Goal: Task Accomplishment & Management: Manage account settings

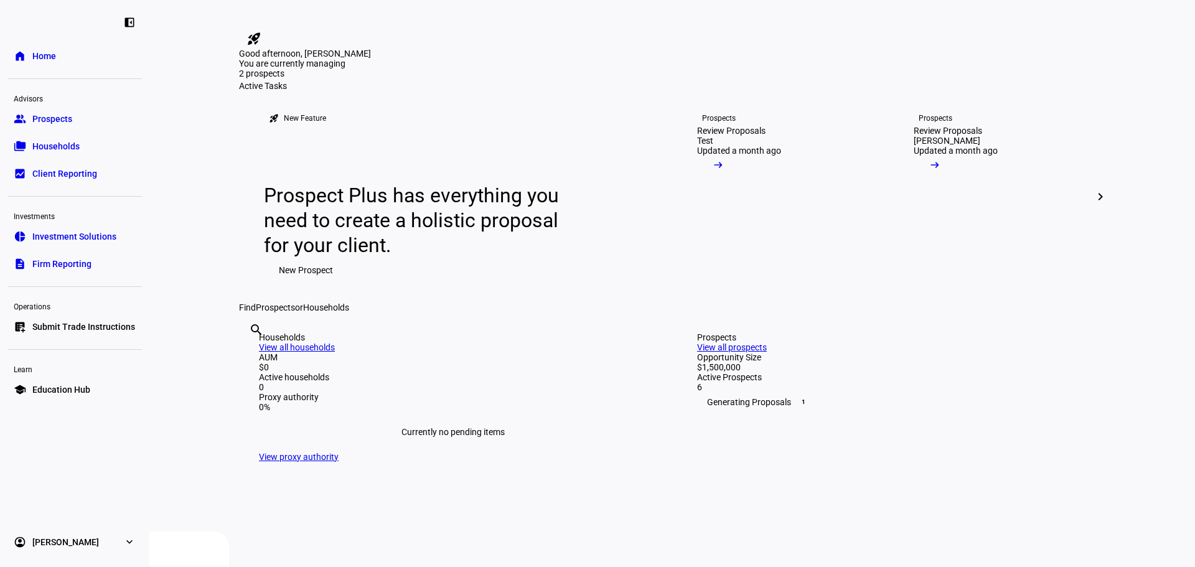
click at [1028, 81] on div "You are currently managing 2 prospects" at bounding box center [672, 70] width 866 height 22
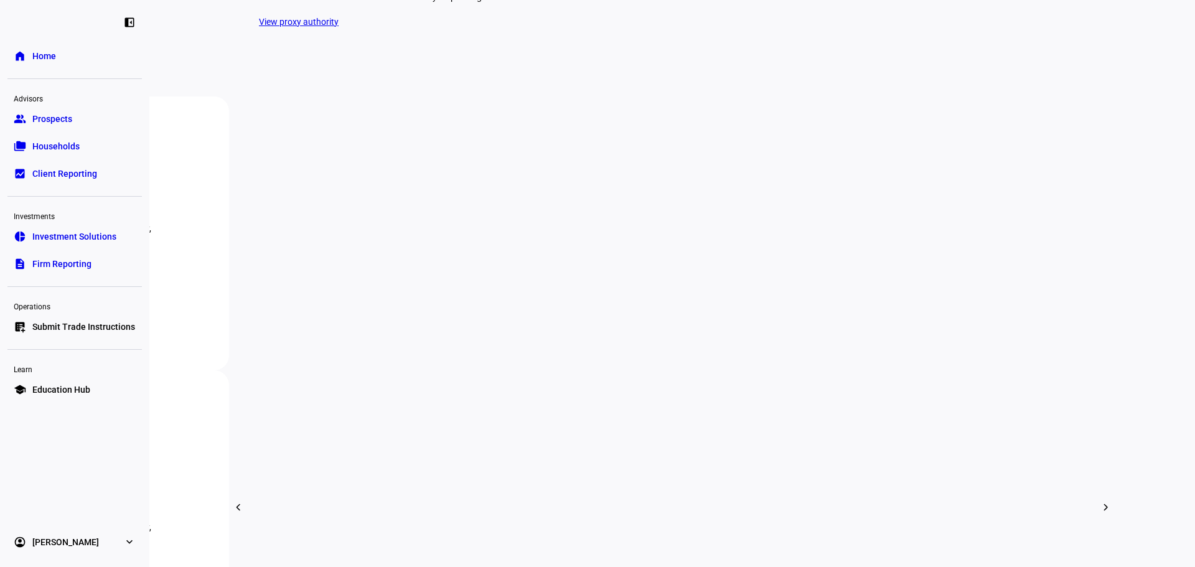
scroll to position [436, 0]
click at [62, 123] on span "Prospects" at bounding box center [52, 119] width 40 height 12
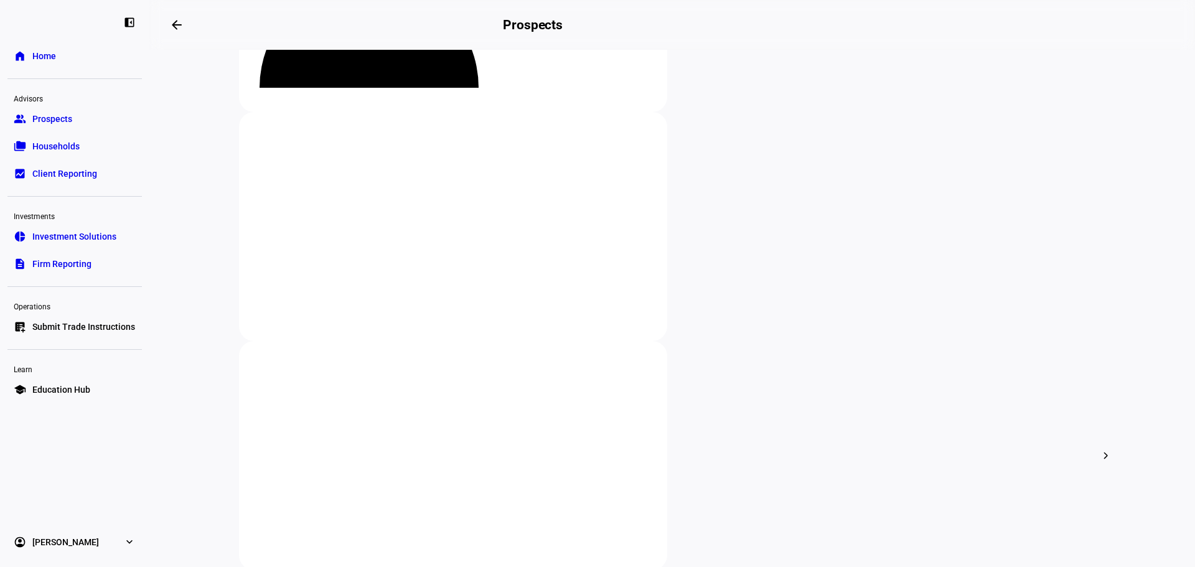
scroll to position [187, 0]
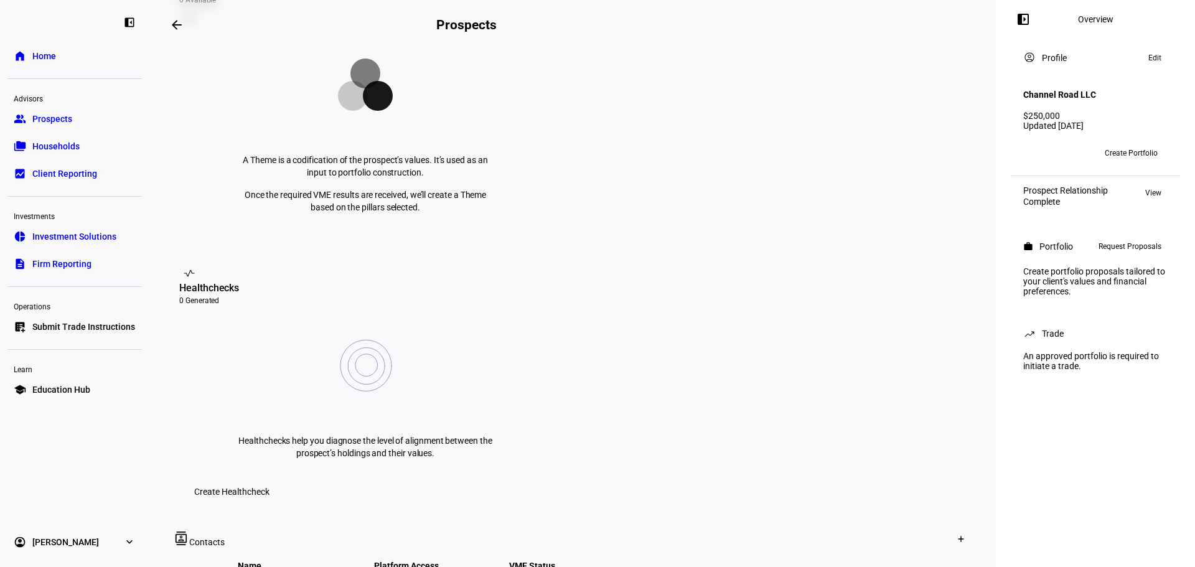
scroll to position [373, 0]
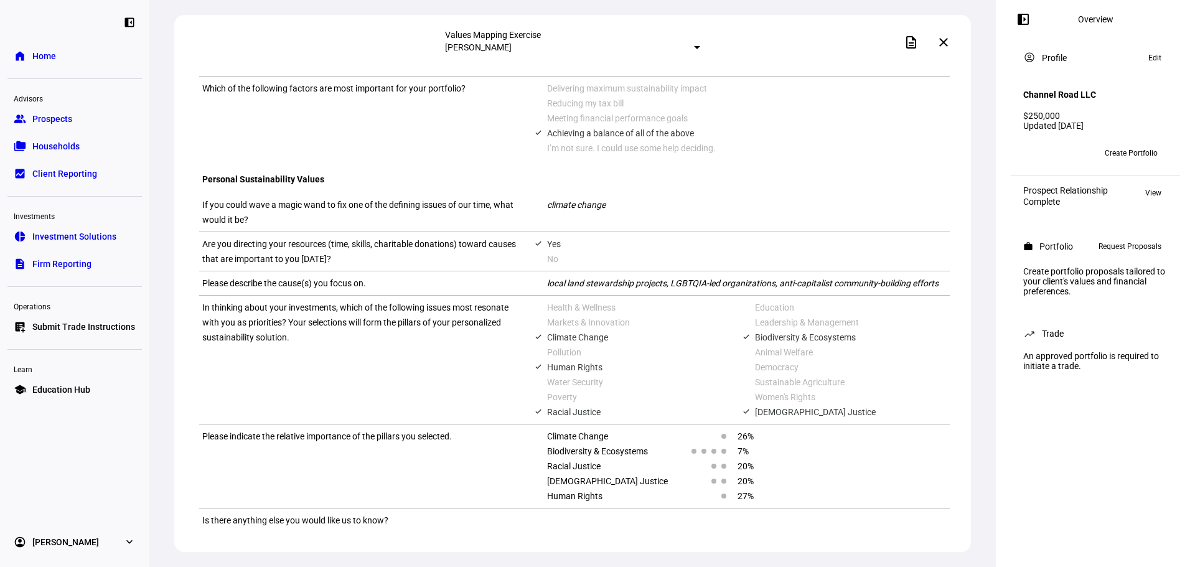
scroll to position [893, 0]
click at [942, 47] on span at bounding box center [944, 42] width 30 height 30
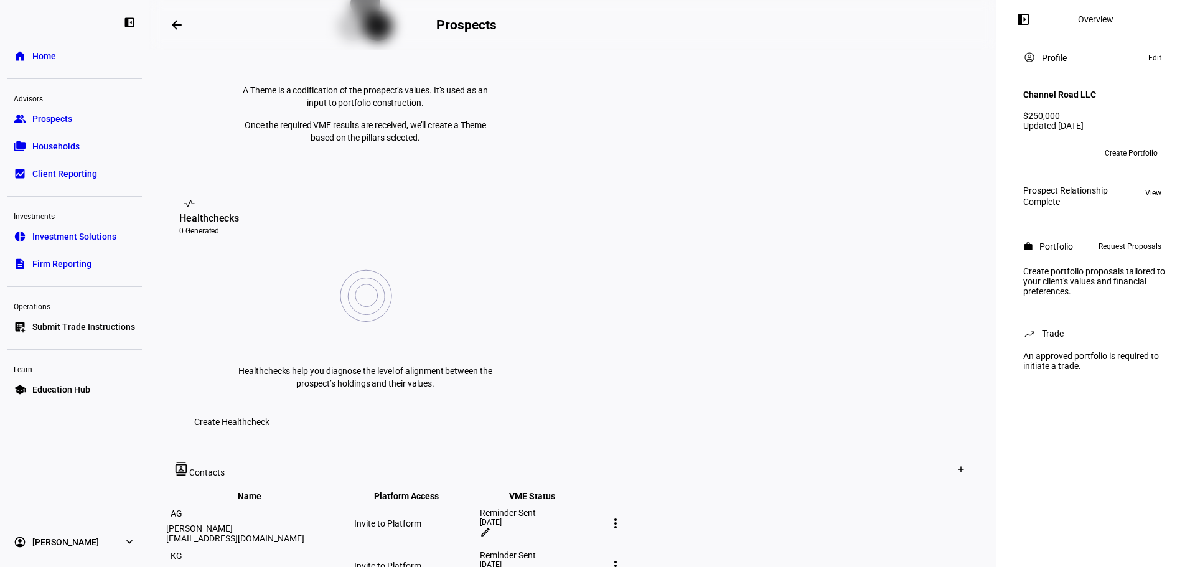
click at [603, 508] on div "Reminder Sent 13 days ago edit" at bounding box center [541, 524] width 123 height 32
click at [491, 527] on mat-icon "edit" at bounding box center [485, 532] width 11 height 11
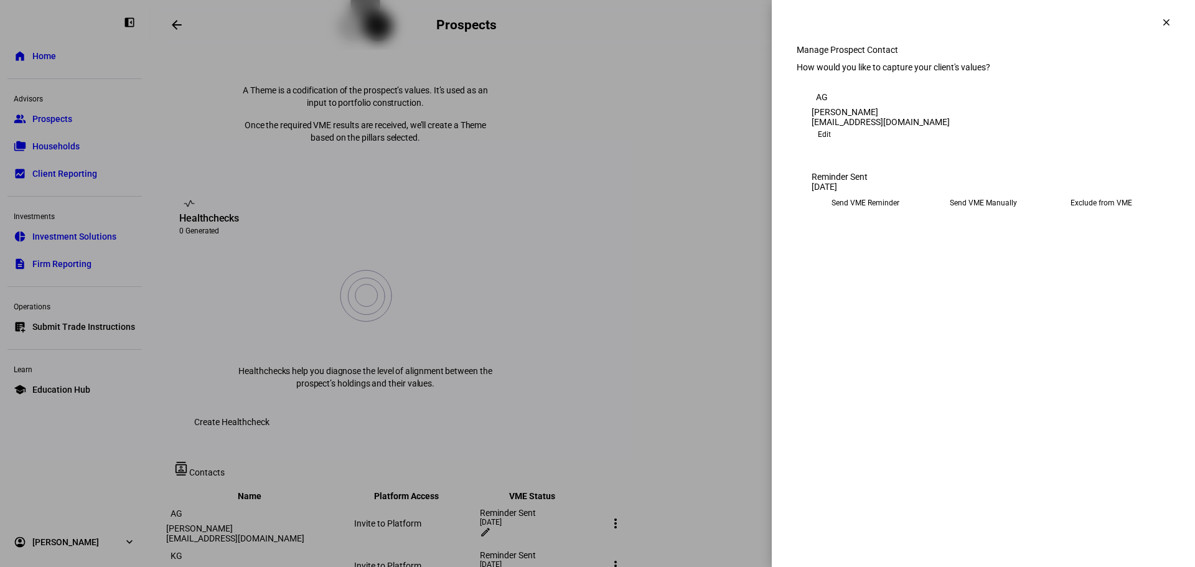
click at [871, 214] on eth-mega-radio-button "Send VME Reminder" at bounding box center [866, 203] width 108 height 22
click at [887, 254] on span "Submit Preferences" at bounding box center [849, 241] width 75 height 25
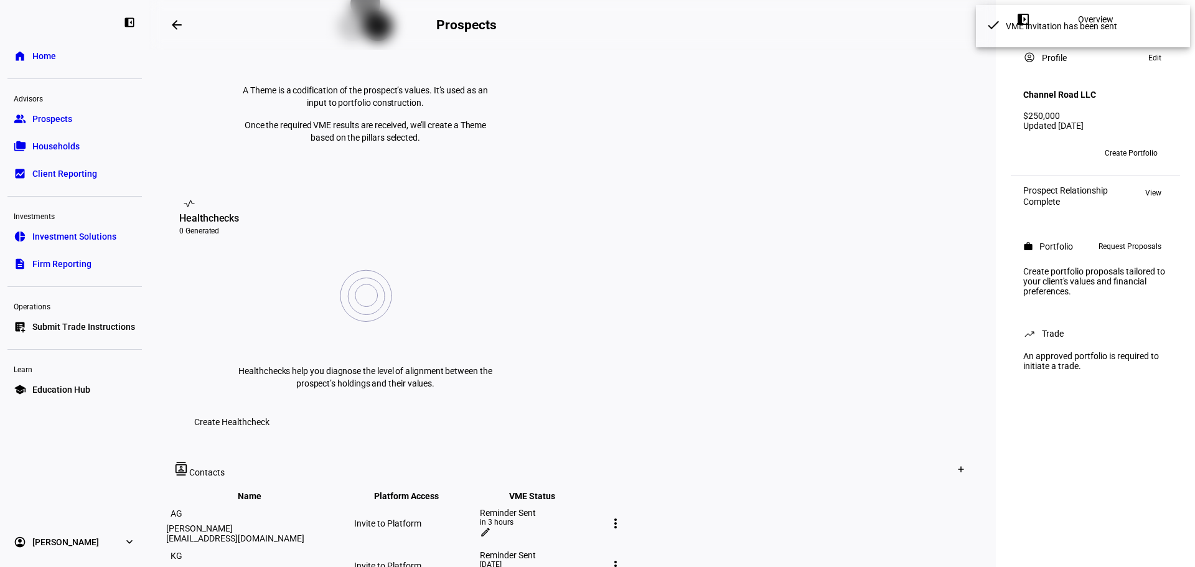
click at [491, 566] on mat-icon "edit" at bounding box center [485, 574] width 11 height 11
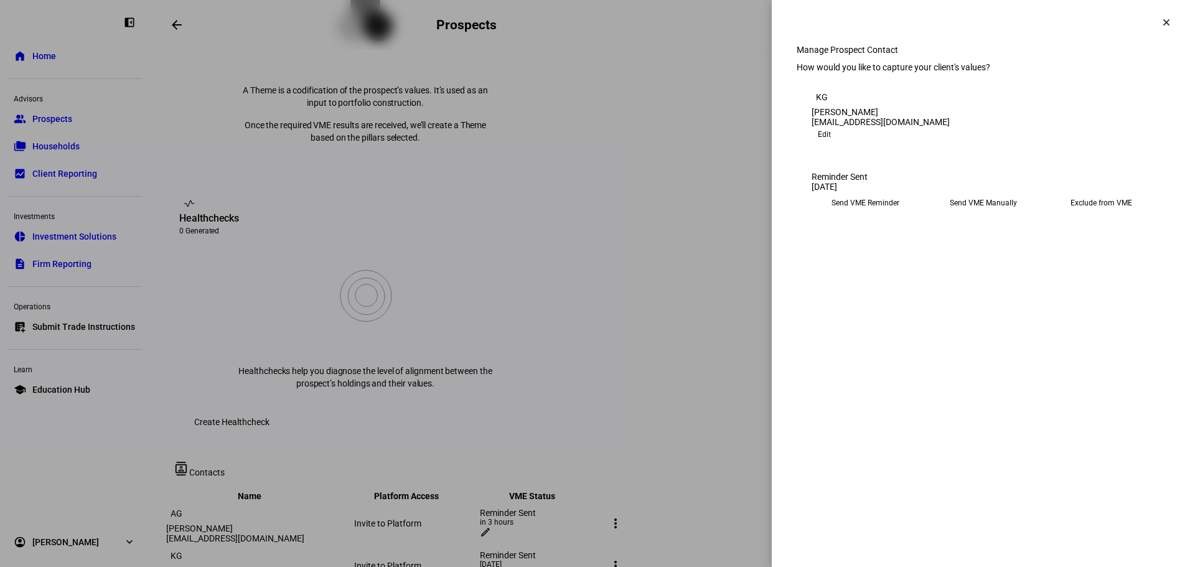
click at [850, 214] on eth-mega-radio-button "Send VME Reminder" at bounding box center [866, 203] width 108 height 22
click at [887, 254] on span "Submit Preferences" at bounding box center [849, 241] width 75 height 25
